Goal: Find specific page/section: Find specific page/section

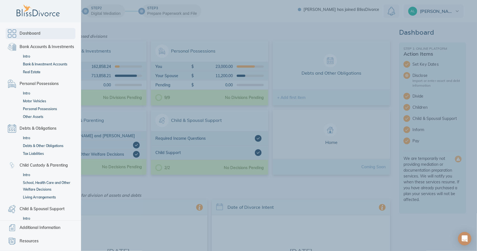
click at [21, 32] on span "Dashboard" at bounding box center [30, 33] width 21 height 7
click at [11, 48] on link "Bank Accounts & Investments" at bounding box center [41, 46] width 70 height 11
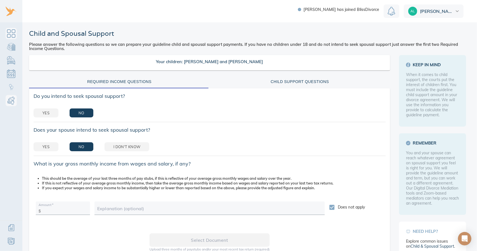
click at [12, 30] on link "Dashboard" at bounding box center [11, 33] width 11 height 11
